Goal: Information Seeking & Learning: Learn about a topic

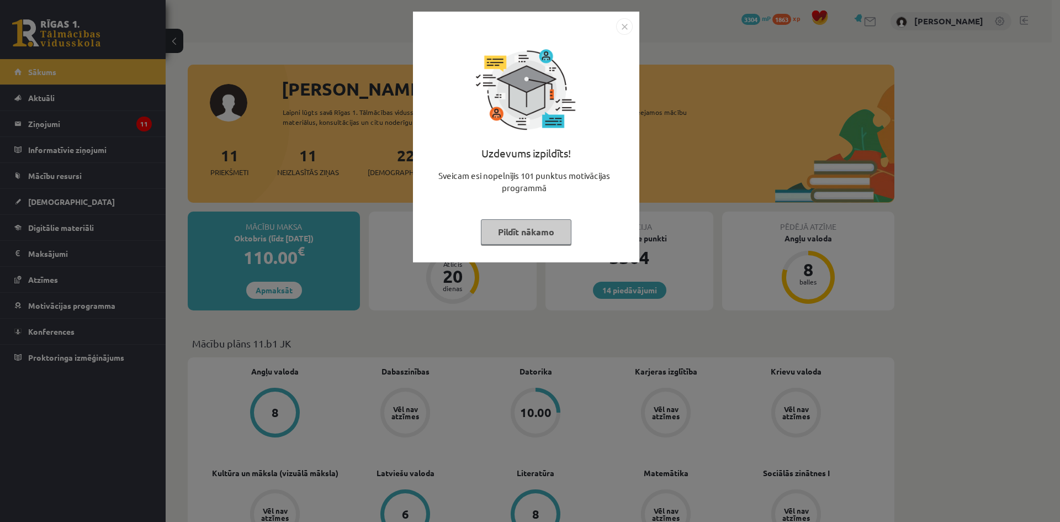
click at [501, 229] on button "Pildīt nākamo" at bounding box center [526, 231] width 91 height 25
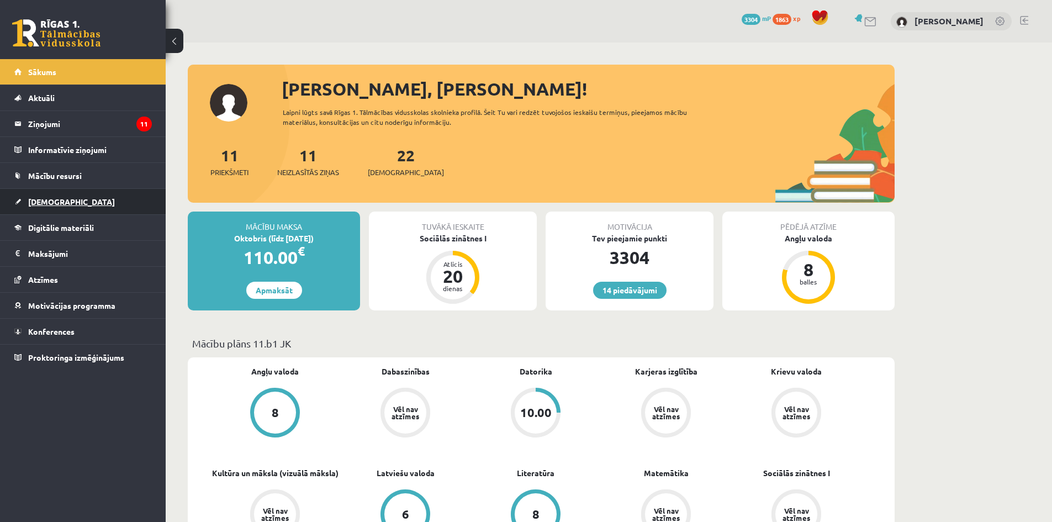
click at [54, 205] on span "[DEMOGRAPHIC_DATA]" at bounding box center [71, 202] width 87 height 10
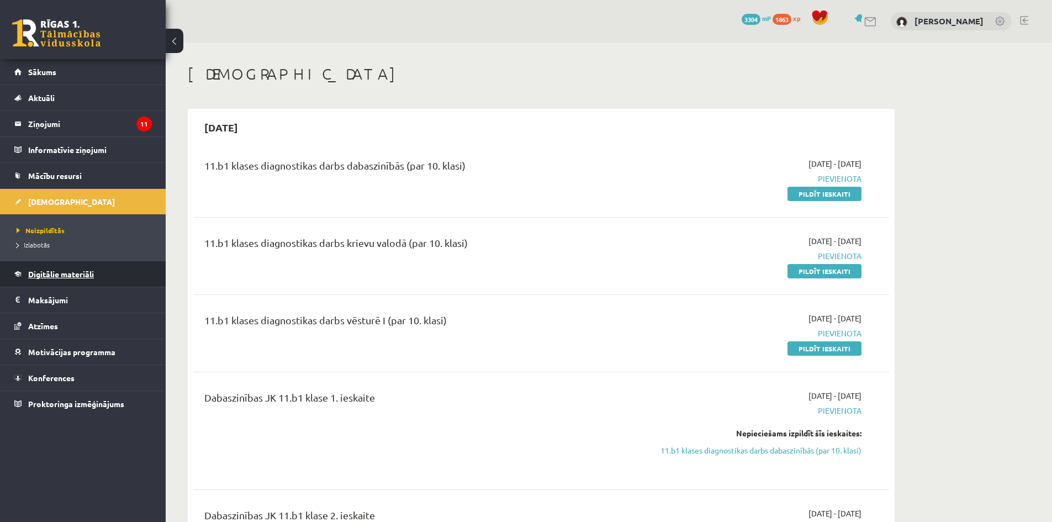
click at [67, 272] on span "Digitālie materiāli" at bounding box center [61, 274] width 66 height 10
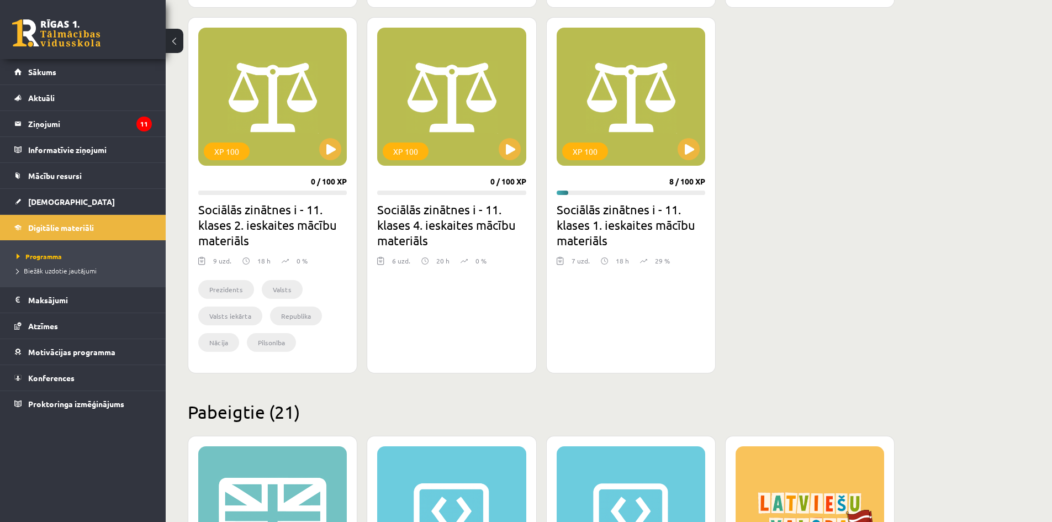
scroll to position [883, 0]
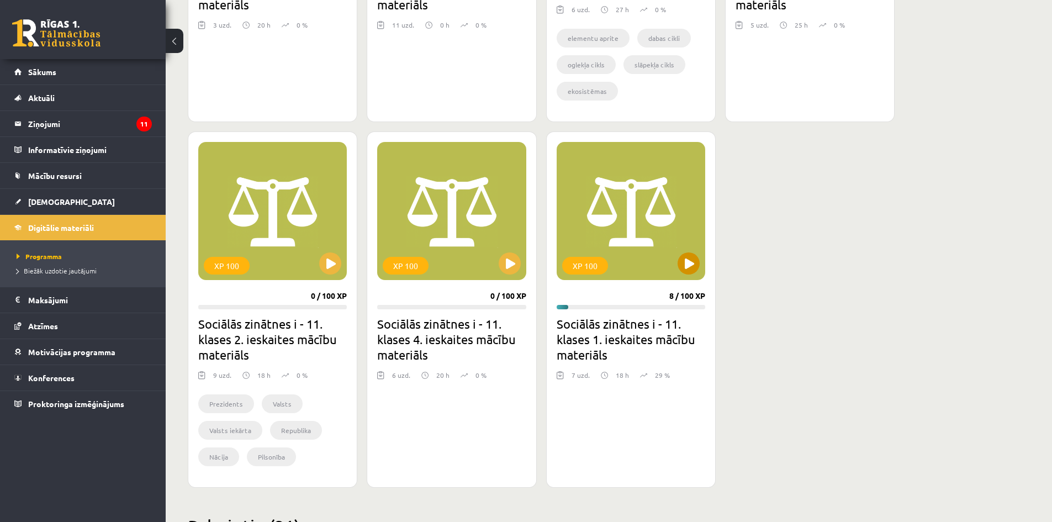
click at [674, 253] on div "XP 100" at bounding box center [631, 211] width 149 height 138
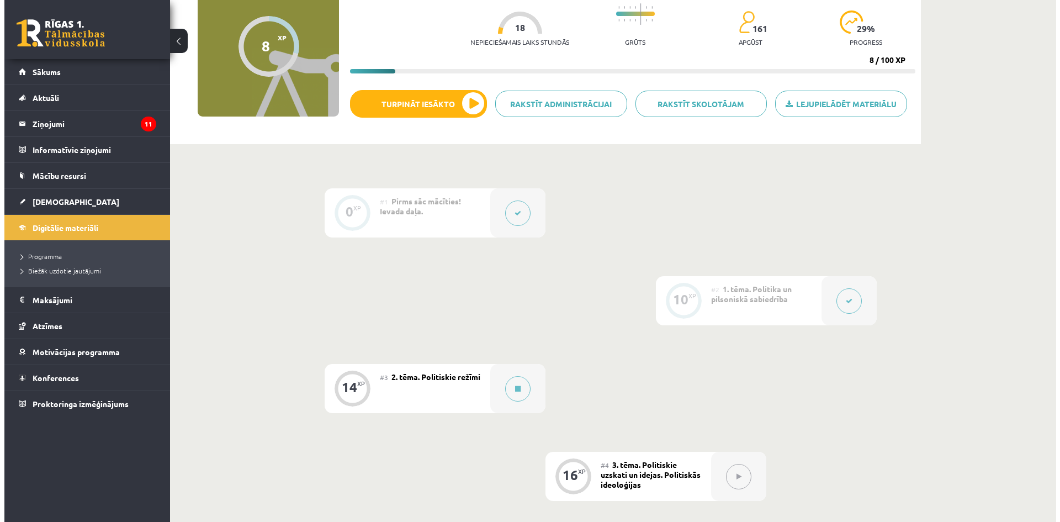
scroll to position [110, 0]
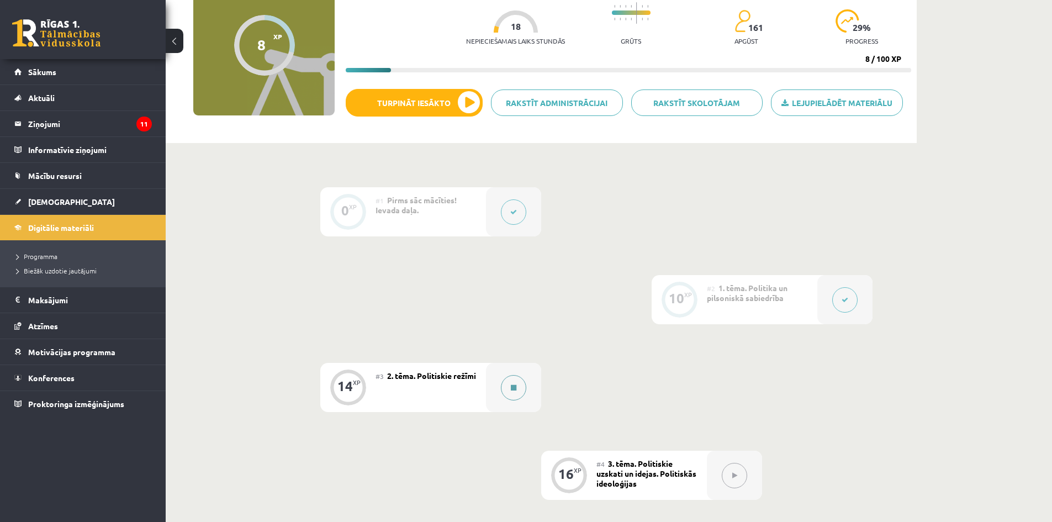
click at [500, 384] on div at bounding box center [513, 387] width 55 height 49
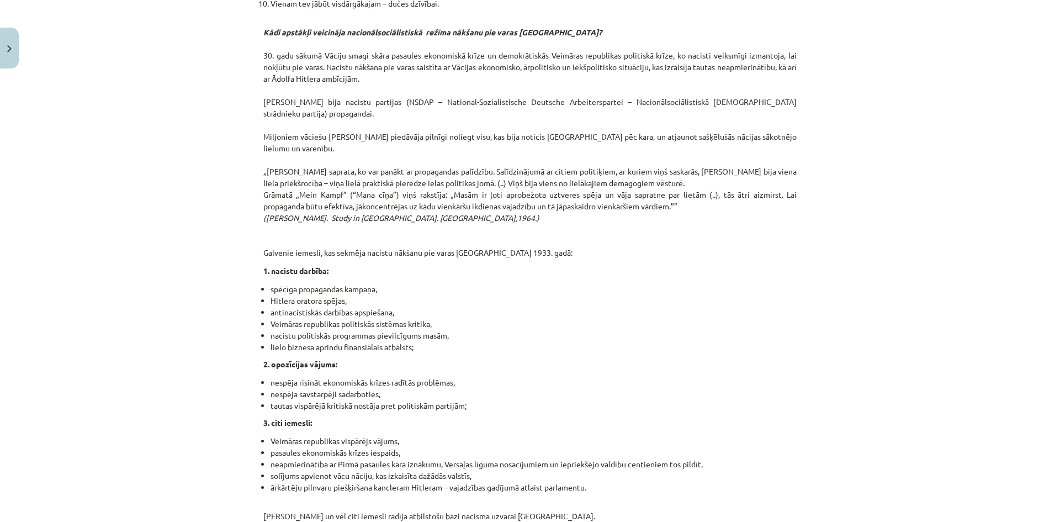
scroll to position [2706, 0]
